Goal: Task Accomplishment & Management: Complete application form

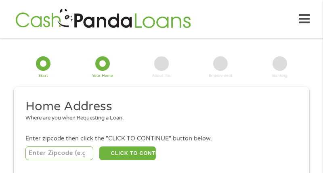
scroll to position [16, 0]
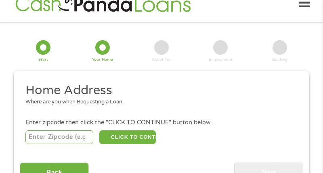
click at [58, 134] on input "number" at bounding box center [59, 138] width 68 height 14
type input "80223"
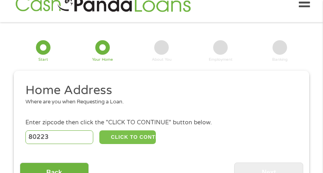
click at [134, 133] on button "CLICK TO CONTINUE" at bounding box center [127, 138] width 56 height 14
type input "80223"
type input "[GEOGRAPHIC_DATA]"
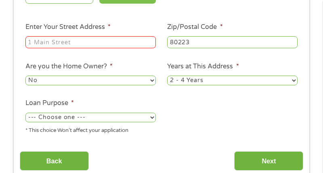
scroll to position [161, 0]
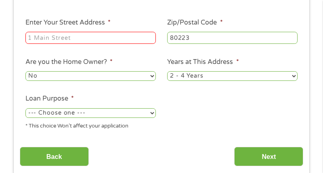
click at [85, 31] on div at bounding box center [90, 38] width 130 height 15
click at [87, 36] on input "Enter Your Street Address *" at bounding box center [90, 38] width 130 height 12
type input "[STREET_ADDRESS]"
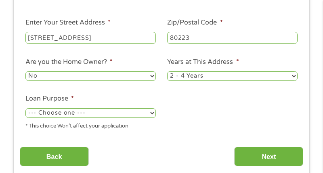
click at [121, 112] on select "--- Choose one --- Pay Bills Debt Consolidation Home Improvement Major Purchase…" at bounding box center [90, 114] width 130 height 10
select select "other"
click at [25, 109] on select "--- Choose one --- Pay Bills Debt Consolidation Home Improvement Major Purchase…" at bounding box center [90, 114] width 130 height 10
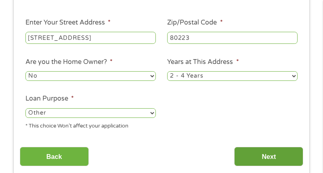
click at [278, 156] on input "Next" at bounding box center [268, 157] width 69 height 20
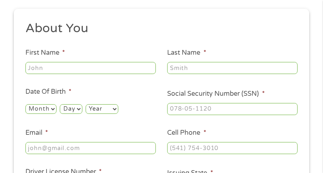
scroll to position [81, 0]
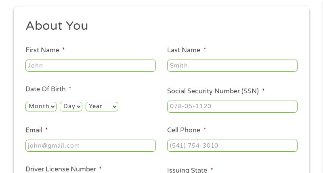
click at [134, 67] on input "First Name *" at bounding box center [90, 66] width 130 height 12
type input "[PERSON_NAME]"
type input "[EMAIL_ADDRESS][DOMAIN_NAME]"
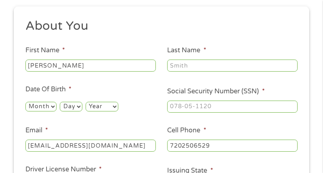
type input "[PHONE_NUMBER]"
click at [204, 57] on li "Last Name *" at bounding box center [232, 59] width 142 height 27
click at [205, 61] on input "Last Name *" at bounding box center [232, 66] width 130 height 12
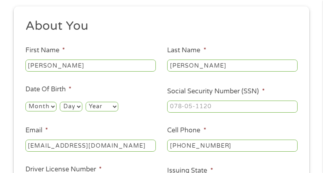
type input "[PERSON_NAME]"
click at [210, 41] on ul "About You This field is hidden when viewing the form Title * --- Choose one ---…" at bounding box center [162, 108] width 284 height 181
click at [48, 104] on select "Month 1 2 3 4 5 6 7 8 9 10 11 12" at bounding box center [40, 107] width 31 height 10
select select "3"
click at [25, 102] on select "Month 1 2 3 4 5 6 7 8 9 10 11 12" at bounding box center [40, 107] width 31 height 10
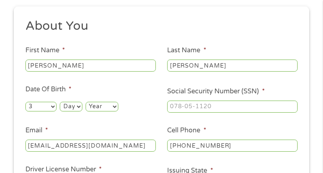
click at [69, 103] on select "Day 1 2 3 4 5 6 7 8 9 10 11 12 13 14 15 16 17 18 19 20 21 22 23 24 25 26 27 28 …" at bounding box center [71, 107] width 22 height 10
select select "26"
click at [60, 102] on select "Day 1 2 3 4 5 6 7 8 9 10 11 12 13 14 15 16 17 18 19 20 21 22 23 24 25 26 27 28 …" at bounding box center [71, 107] width 22 height 10
click at [97, 106] on select "Year [DATE] 2006 2005 2004 2003 2002 2001 2000 1999 1998 1997 1996 1995 1994 19…" at bounding box center [102, 107] width 33 height 10
click at [86, 102] on select "Year [DATE] 2006 2005 2004 2003 2002 2001 2000 1999 1998 1997 1996 1995 1994 19…" at bounding box center [102, 107] width 33 height 10
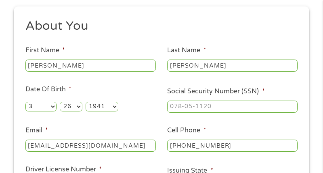
click at [109, 109] on select "Year [DATE] 2006 2005 2004 2003 2002 2001 2000 1999 1998 1997 1996 1995 1994 19…" at bounding box center [102, 107] width 33 height 10
click at [86, 102] on select "Year [DATE] 2006 2005 2004 2003 2002 2001 2000 1999 1998 1997 1996 1995 1994 19…" at bounding box center [102, 107] width 33 height 10
click at [103, 110] on select "Year [DATE] 2006 2005 2004 2003 2002 2001 2000 1999 1998 1997 1996 1995 1994 19…" at bounding box center [102, 107] width 33 height 10
select select "1986"
click at [86, 102] on select "Year [DATE] 2006 2005 2004 2003 2002 2001 2000 1999 1998 1997 1996 1995 1994 19…" at bounding box center [102, 107] width 33 height 10
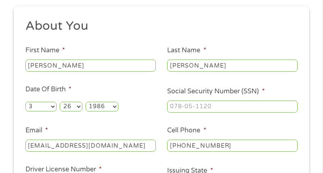
click at [134, 109] on div "Month Month 1 2 3 4 5 6 7 8 9 10 11 12 Day Day 1 2 3 4 5 6 7 8 9 10 11 12 13 14…" at bounding box center [90, 106] width 130 height 16
click at [175, 111] on input "___-__-____" at bounding box center [232, 107] width 130 height 12
type input "522-49-3134"
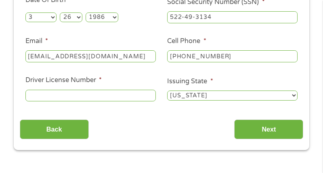
scroll to position [182, 0]
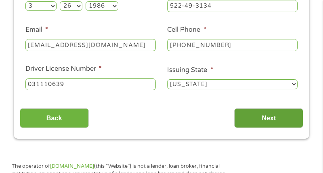
type input "031110639"
click at [272, 114] on input "Next" at bounding box center [268, 119] width 69 height 20
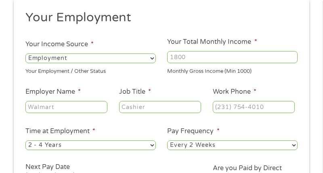
scroll to position [113, 0]
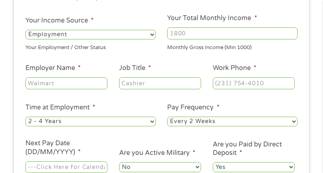
click at [147, 31] on select "--- Choose one --- Employment [DEMOGRAPHIC_DATA] Benefits" at bounding box center [90, 35] width 130 height 10
select select "selfEmployed"
click at [25, 30] on select "--- Choose one --- Employment [DEMOGRAPHIC_DATA] Benefits" at bounding box center [90, 35] width 130 height 10
click at [184, 36] on input "Your Total Monthly Income *" at bounding box center [232, 33] width 130 height 12
type input "1200"
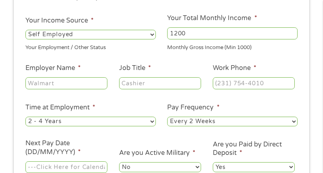
click at [82, 86] on input "Employer Name *" at bounding box center [66, 83] width 82 height 12
type input "TBS Enterprise"
type input "Carpentry"
type input "[PHONE_NUMBER]"
click at [142, 107] on li "Time at Employment * --- Choose one --- 1 Year or less 1 - 2 Years 2 - 4 Years …" at bounding box center [91, 115] width 142 height 25
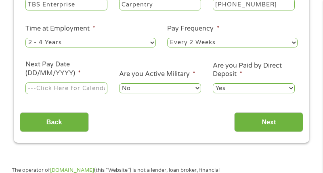
scroll to position [194, 0]
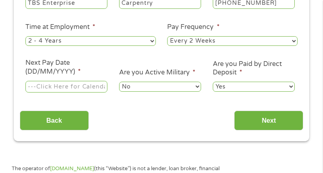
click at [85, 90] on input "Next Pay Date (DD/MM/YYYY) *" at bounding box center [66, 87] width 82 height 12
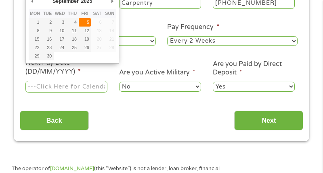
type input "[DATE]"
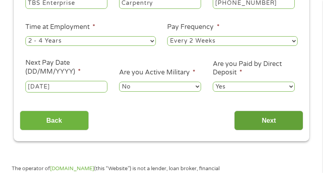
click at [259, 122] on input "Next" at bounding box center [268, 121] width 69 height 20
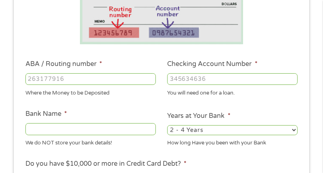
scroll to position [161, 0]
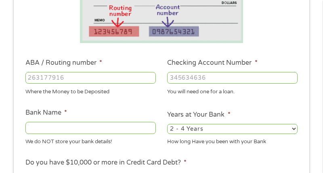
click at [110, 128] on input "Bank Name *" at bounding box center [90, 128] width 130 height 12
type input "Cash App"
click at [91, 78] on input "ABA / Routing number *" at bounding box center [90, 78] width 130 height 12
type input "041215663"
type input "[PERSON_NAME] BANK"
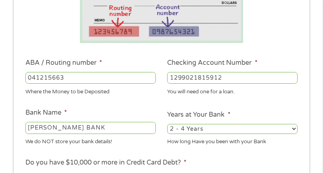
type input "1299021815912"
click at [141, 96] on div "Where the Money to be Deposited" at bounding box center [90, 91] width 130 height 11
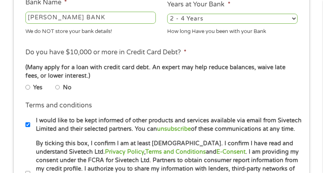
scroll to position [274, 0]
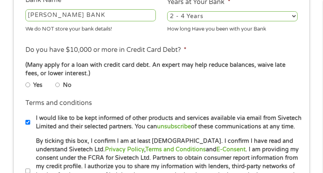
click at [58, 86] on input "No" at bounding box center [57, 85] width 5 height 5
radio input "true"
click at [109, 93] on ul "Bank Information Where do you want the funds deposited? ABA / Routing number * …" at bounding box center [162, 15] width 284 height 381
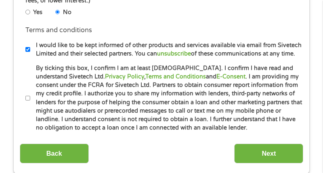
scroll to position [355, 0]
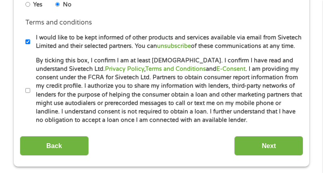
click at [28, 88] on li "By ticking this box, I confirm I am at least [DEMOGRAPHIC_DATA]. I confirm I ha…" at bounding box center [164, 90] width 278 height 69
click at [28, 41] on input "I would like to be kept informed of other products and services available via e…" at bounding box center [27, 42] width 5 height 5
checkbox input "false"
click at [29, 90] on input "By ticking this box, I confirm I am at least [DEMOGRAPHIC_DATA]. I confirm I ha…" at bounding box center [27, 90] width 5 height 5
checkbox input "true"
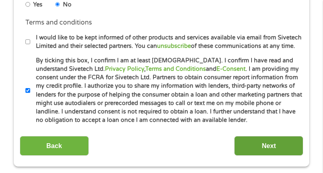
click at [280, 141] on input "Next" at bounding box center [268, 146] width 69 height 20
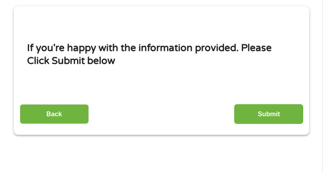
scroll to position [97, 0]
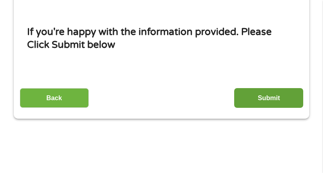
click at [288, 98] on input "Submit" at bounding box center [268, 98] width 69 height 20
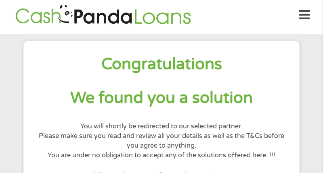
scroll to position [0, 0]
